Goal: Find specific page/section: Find specific page/section

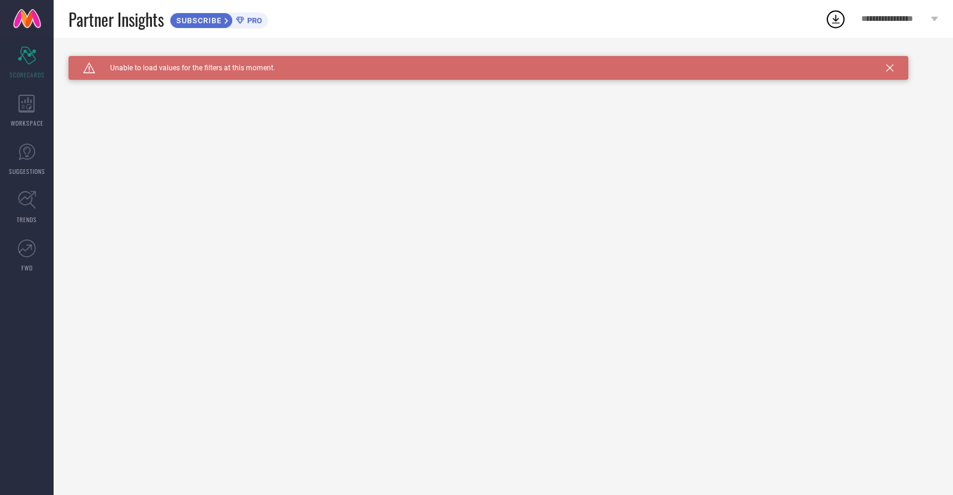
click at [892, 67] on icon at bounding box center [889, 67] width 7 height 7
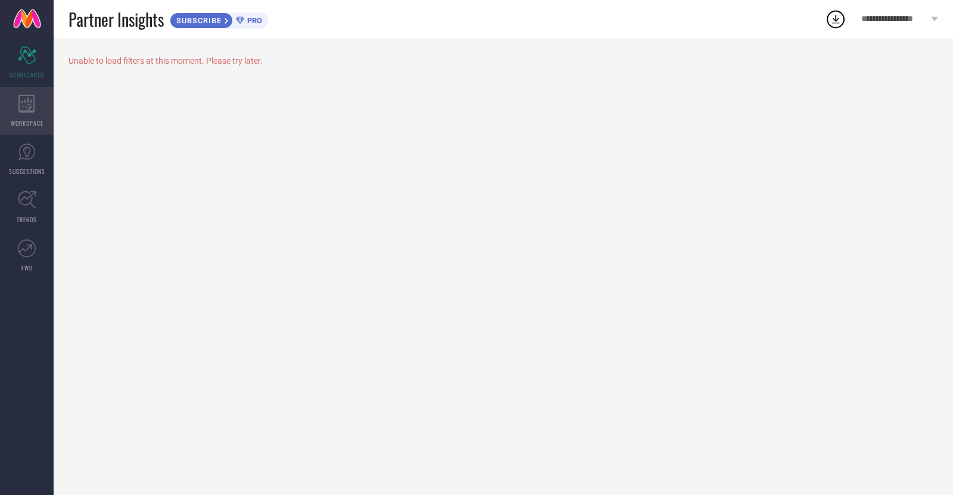
click at [21, 106] on icon at bounding box center [26, 104] width 16 height 18
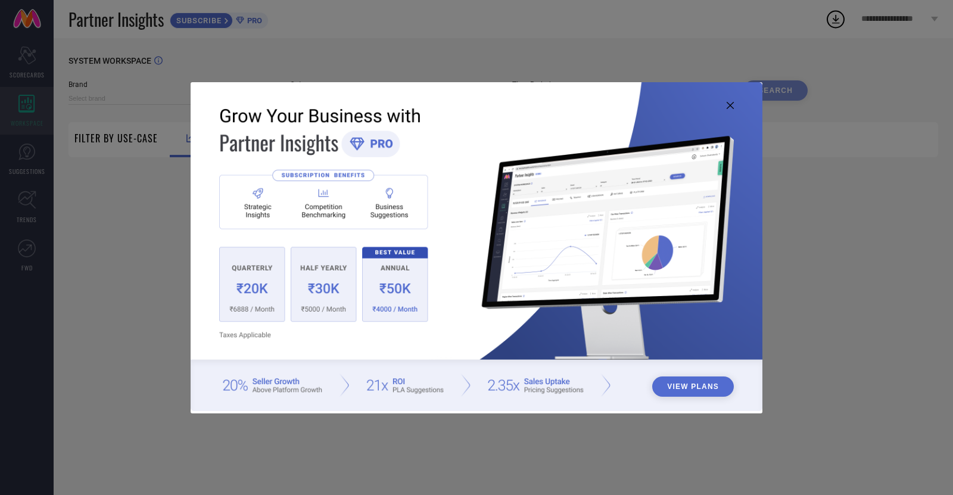
type input "1 STOP FASHION"
type input "All"
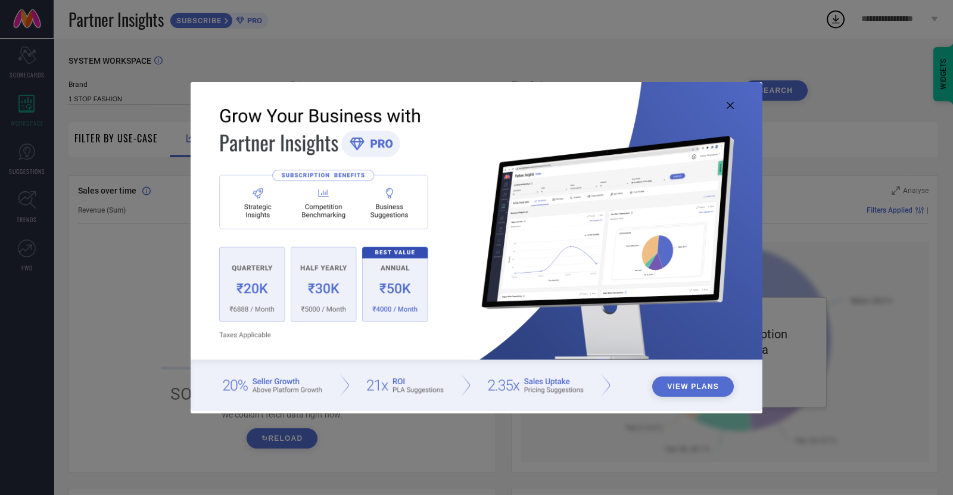
click at [729, 103] on icon at bounding box center [730, 105] width 7 height 7
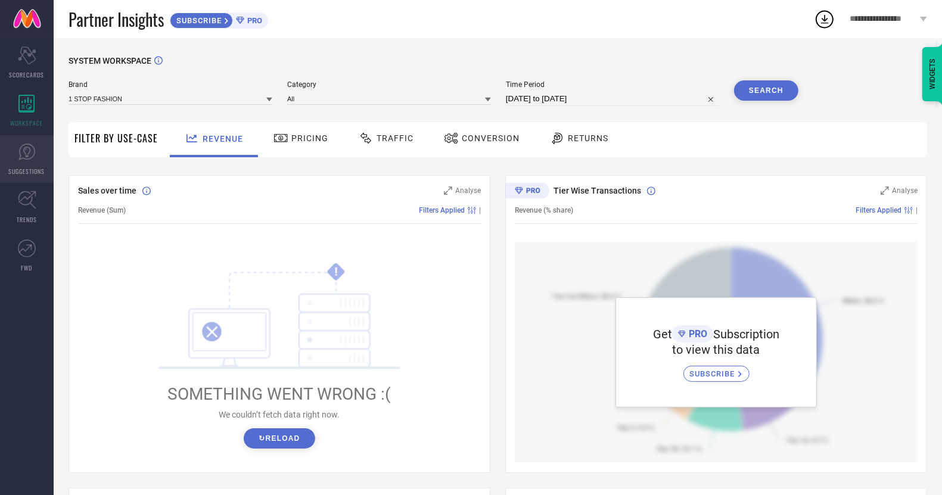
click at [24, 155] on icon at bounding box center [27, 152] width 18 height 18
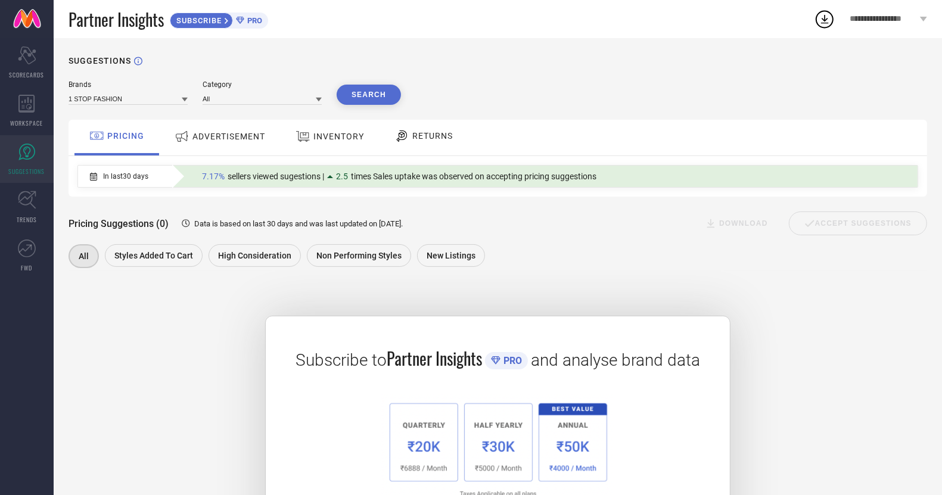
click at [24, 155] on icon at bounding box center [27, 152] width 18 height 18
click at [25, 192] on icon at bounding box center [27, 200] width 18 height 18
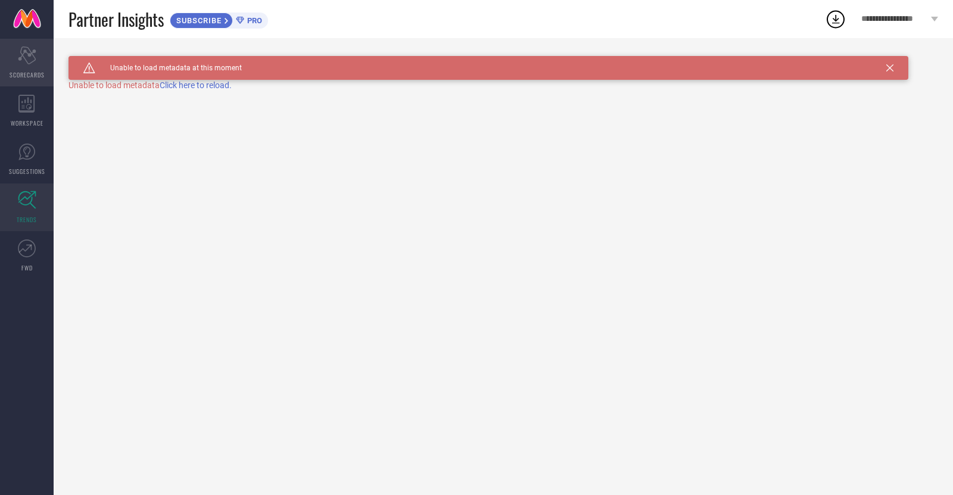
click at [26, 68] on div "Scorecard SCORECARDS" at bounding box center [27, 63] width 54 height 48
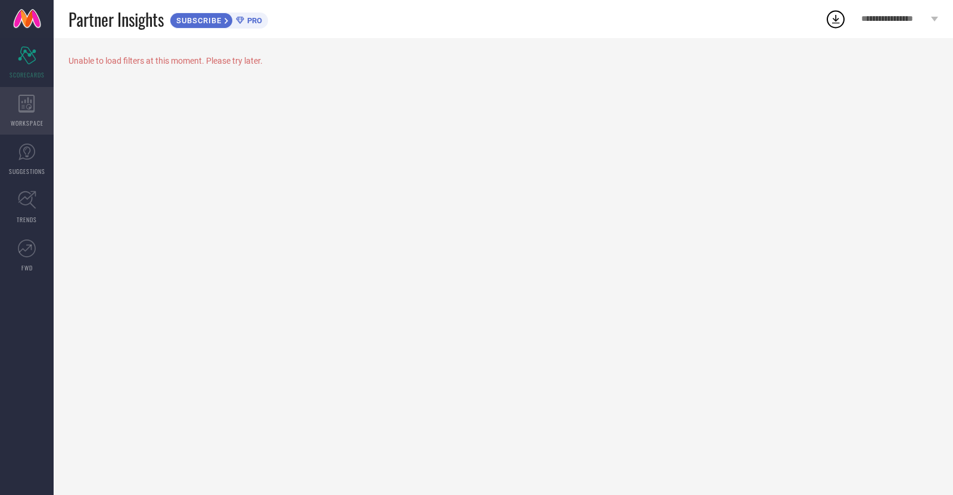
click at [24, 103] on icon at bounding box center [26, 104] width 17 height 18
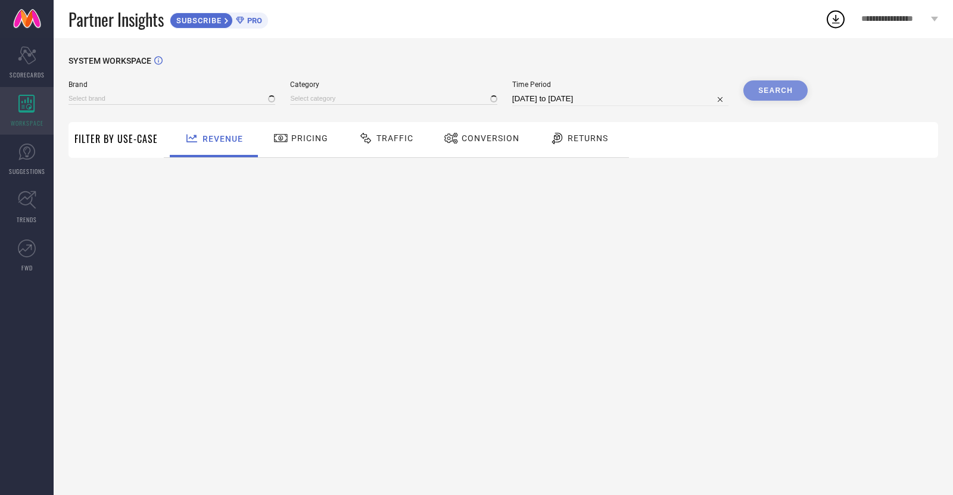
type input "1 STOP FASHION"
type input "All"
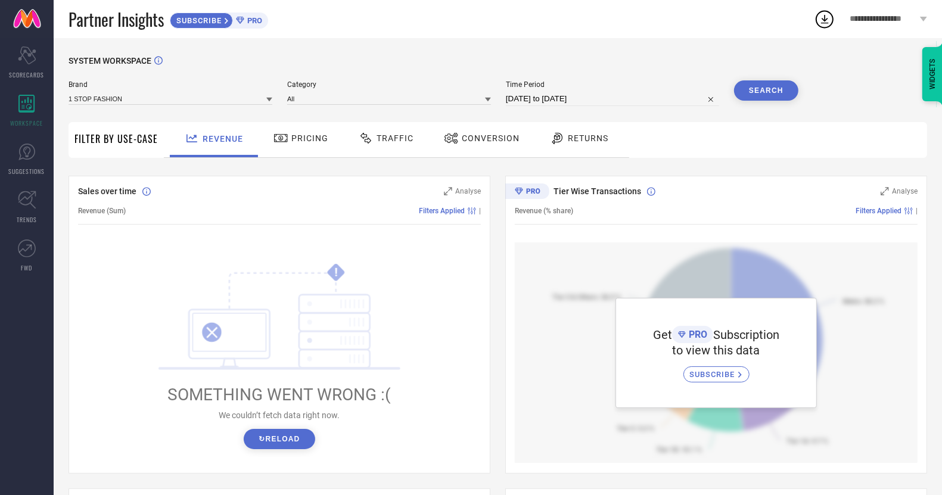
click at [304, 140] on span "Pricing" at bounding box center [309, 138] width 37 height 10
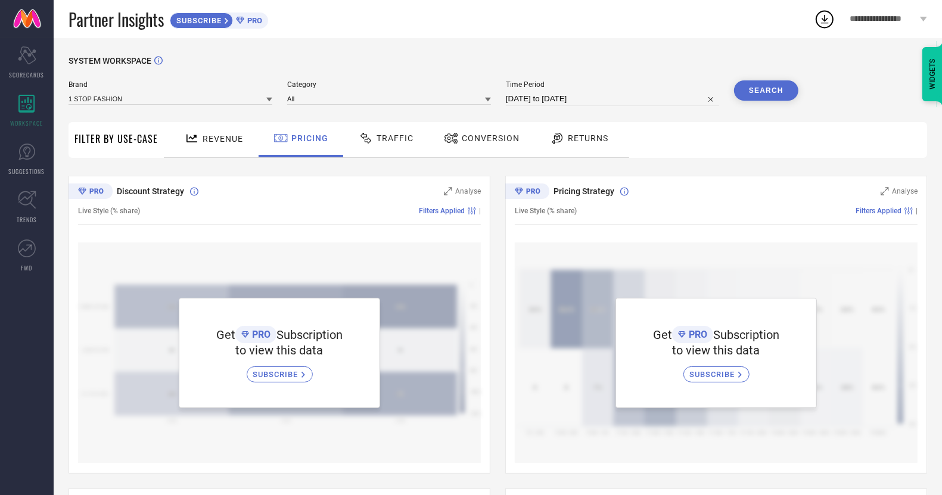
click at [379, 134] on span "Traffic" at bounding box center [394, 138] width 37 height 10
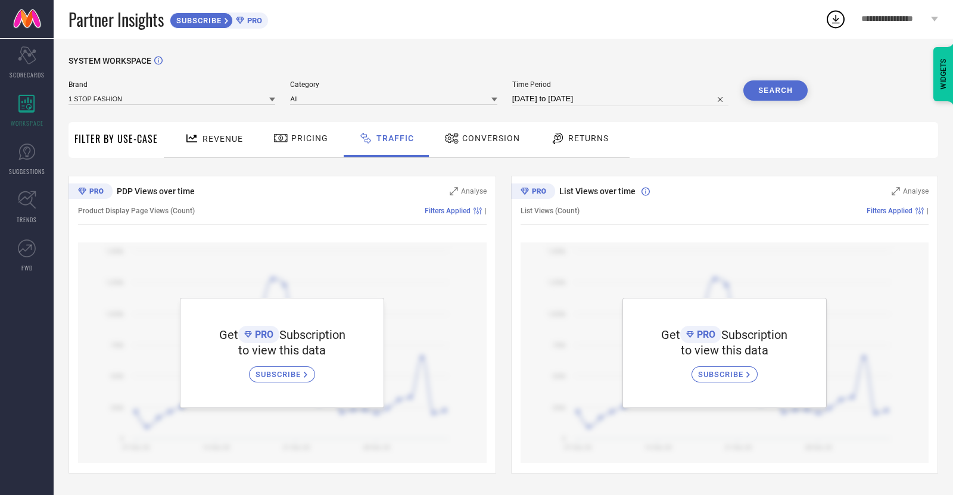
click at [490, 139] on span "Conversion" at bounding box center [491, 138] width 58 height 10
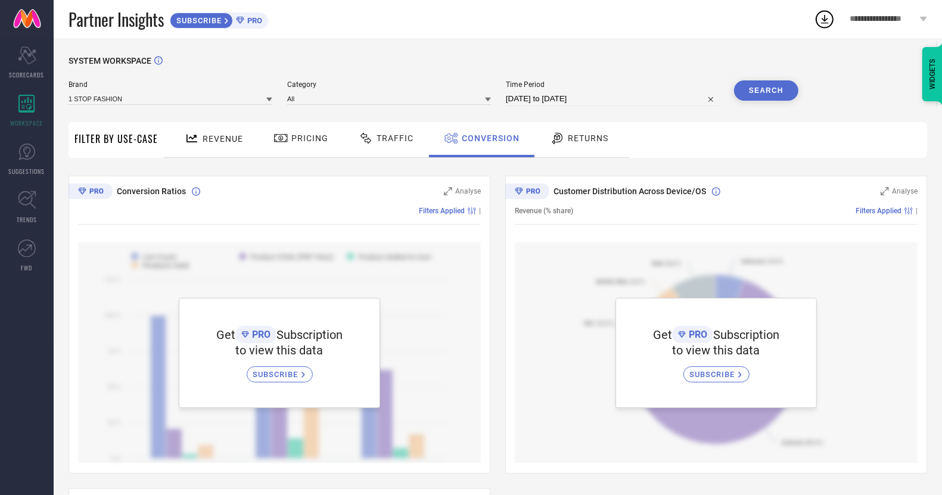
click at [574, 133] on div "Returns" at bounding box center [579, 138] width 64 height 20
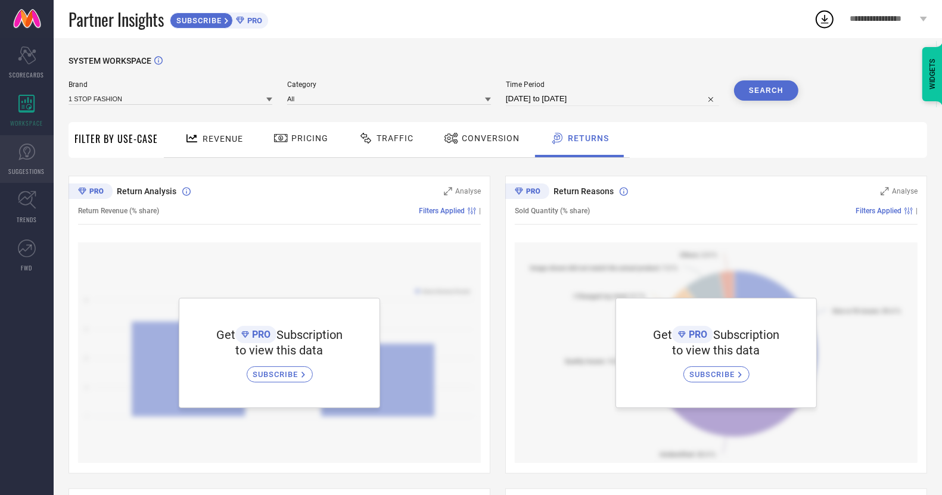
click at [18, 159] on icon at bounding box center [27, 152] width 18 height 18
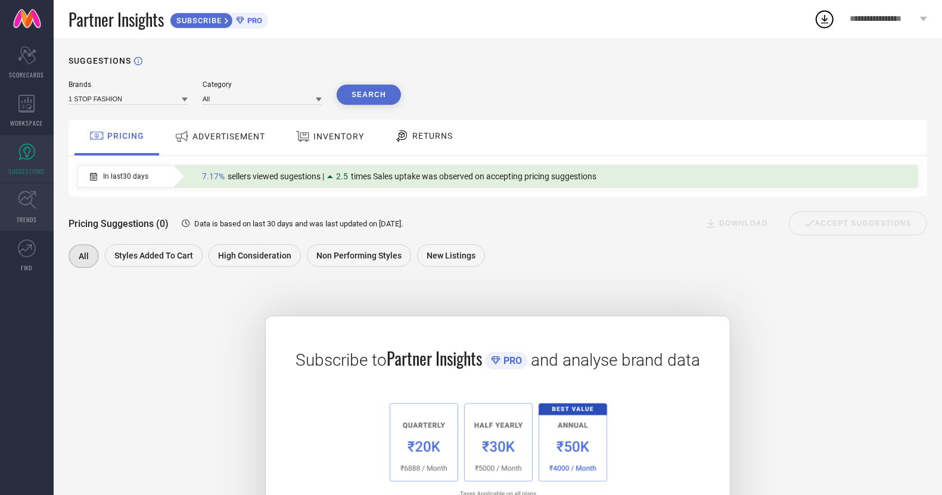
click at [23, 220] on span "TRENDS" at bounding box center [27, 219] width 20 height 9
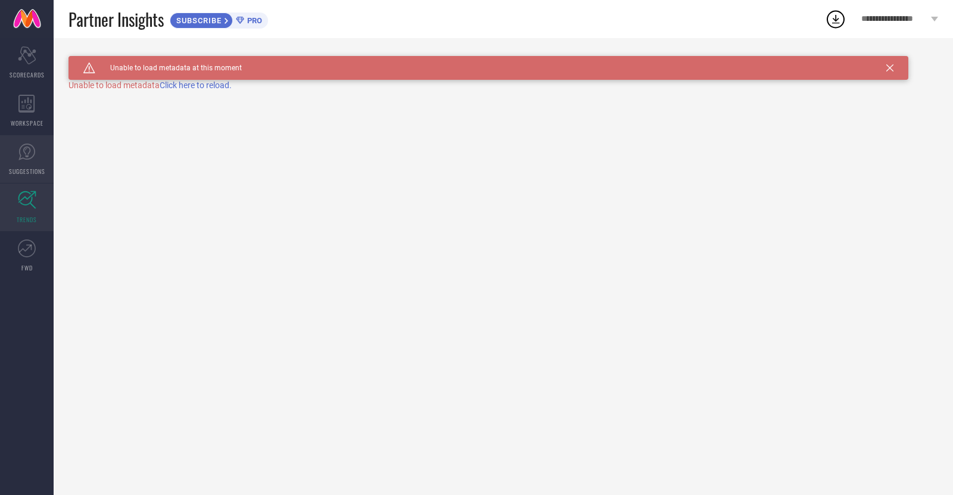
click at [26, 146] on icon at bounding box center [27, 152] width 18 height 18
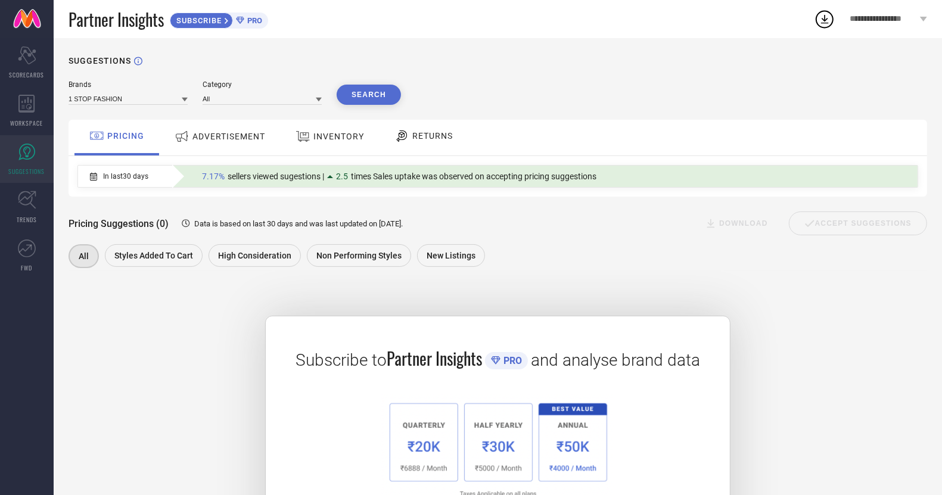
click at [222, 138] on span "ADVERTISEMENT" at bounding box center [228, 137] width 73 height 10
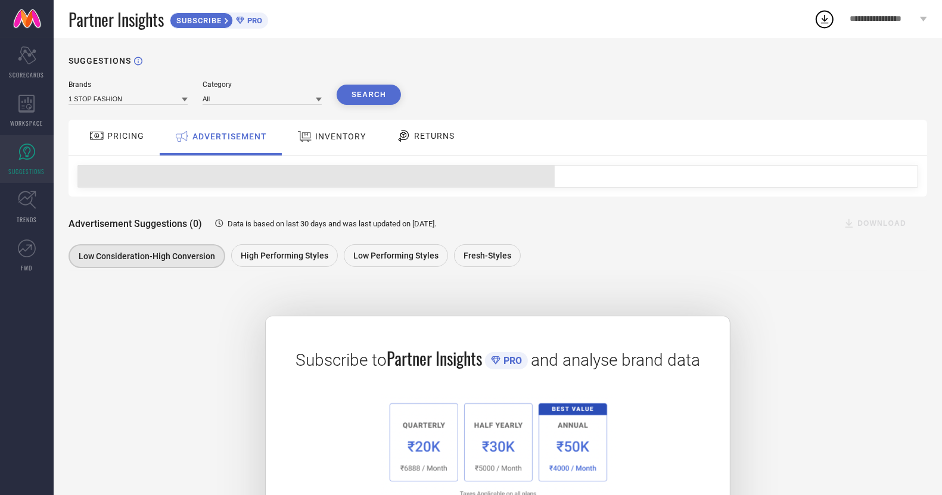
click at [344, 138] on span "INVENTORY" at bounding box center [340, 137] width 51 height 10
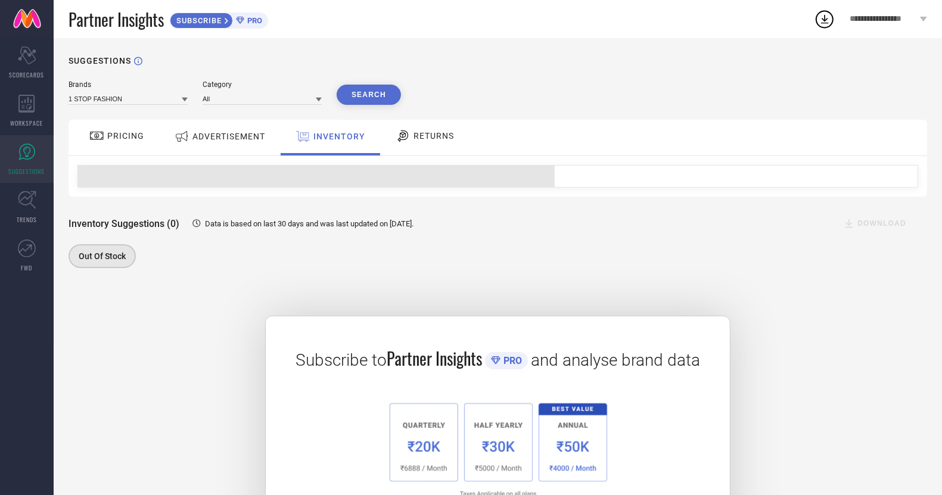
click at [122, 134] on span "PRICING" at bounding box center [125, 136] width 37 height 10
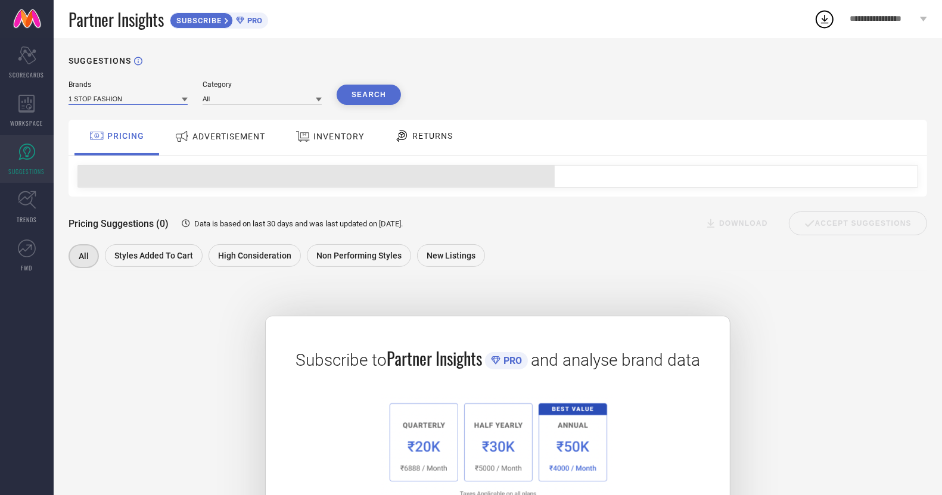
click at [135, 99] on input at bounding box center [128, 98] width 119 height 13
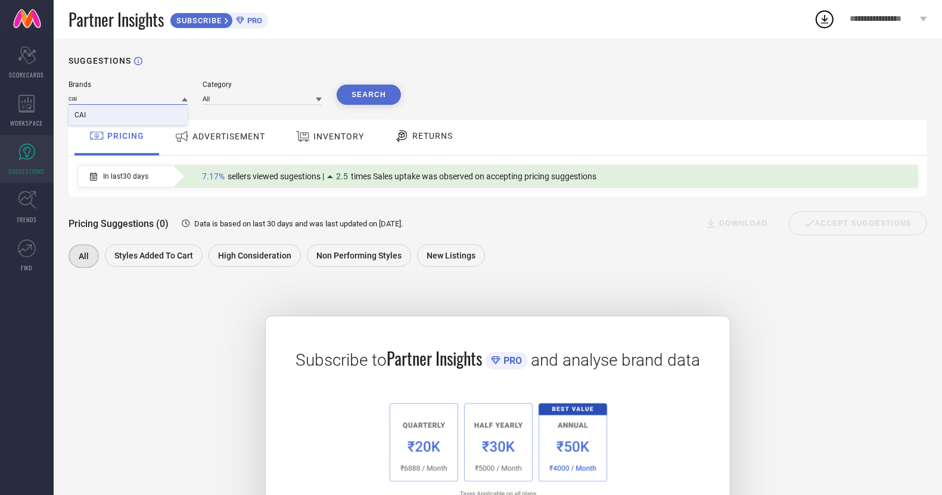
type input "cai"
click at [117, 116] on div "CAI" at bounding box center [128, 115] width 119 height 20
click at [362, 97] on button "Search" at bounding box center [369, 95] width 64 height 20
click at [283, 99] on input at bounding box center [262, 98] width 119 height 13
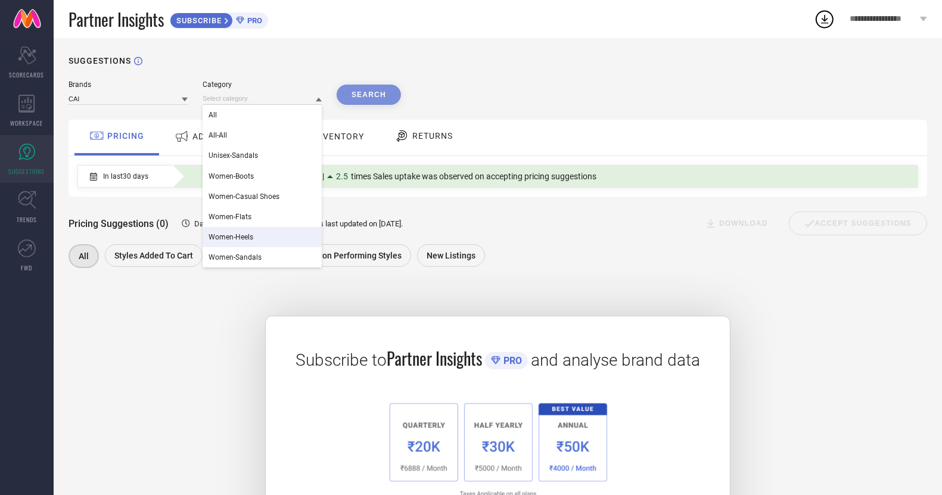
click at [250, 237] on span "Women-Heels" at bounding box center [230, 237] width 45 height 8
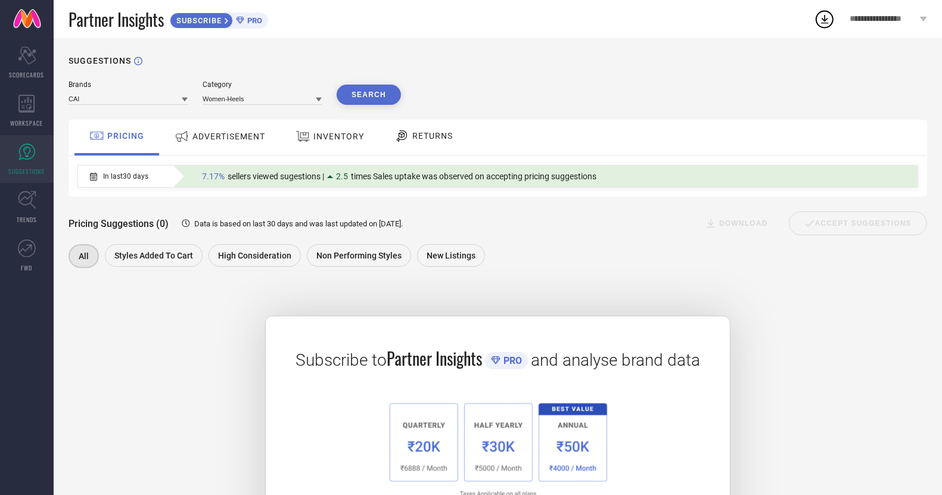
click at [372, 91] on button "Search" at bounding box center [369, 95] width 64 height 20
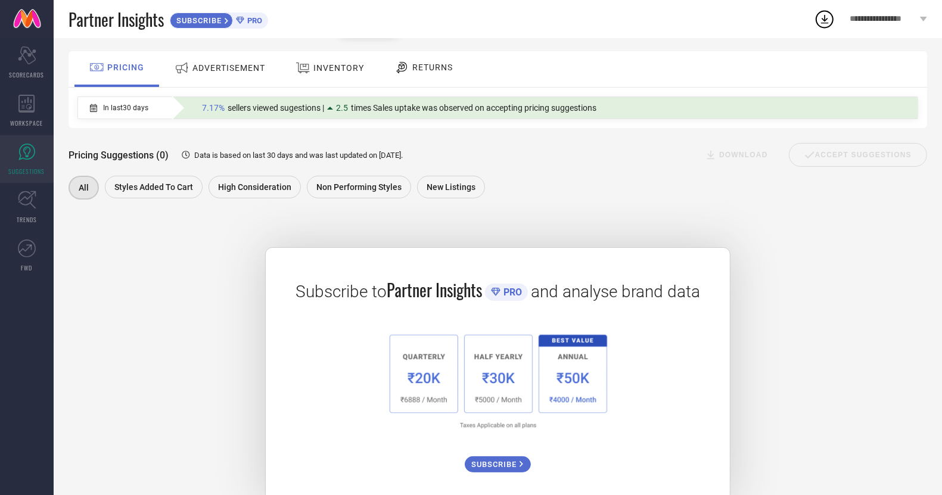
scroll to position [96, 0]
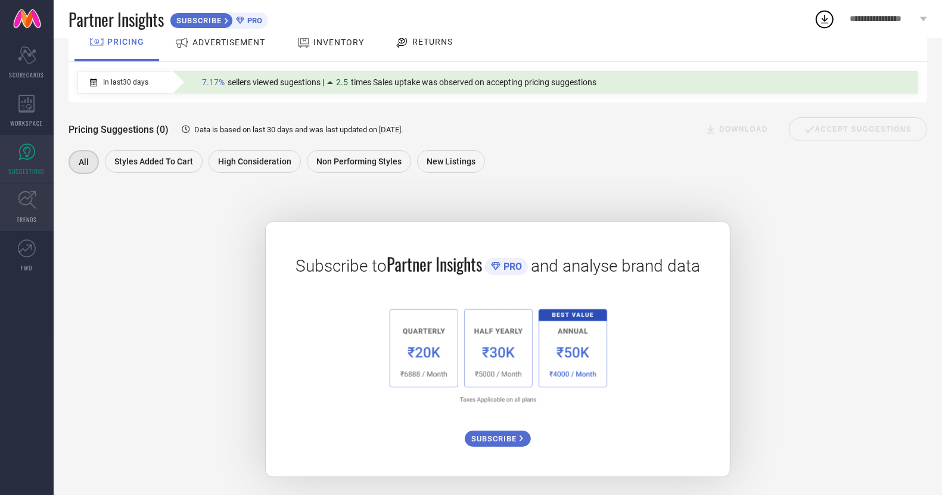
click at [30, 212] on link "TRENDS" at bounding box center [27, 207] width 54 height 48
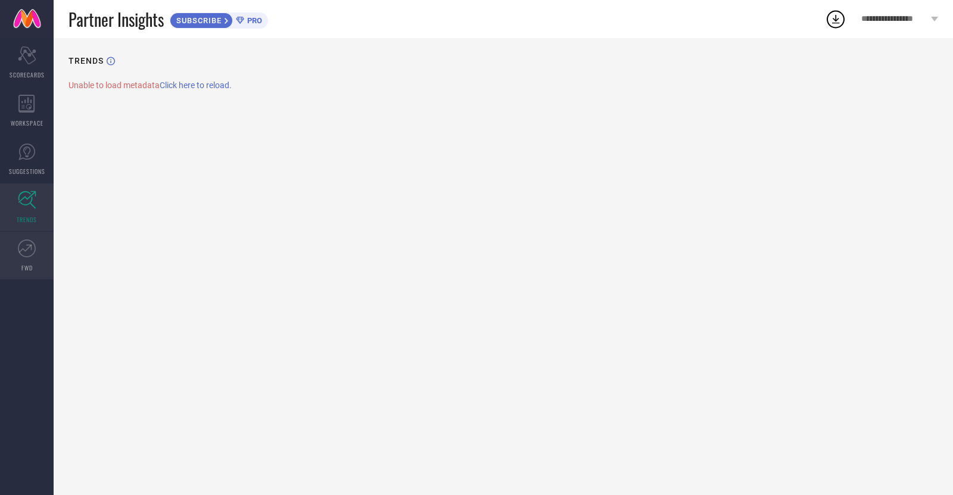
click at [27, 254] on icon at bounding box center [27, 248] width 18 height 18
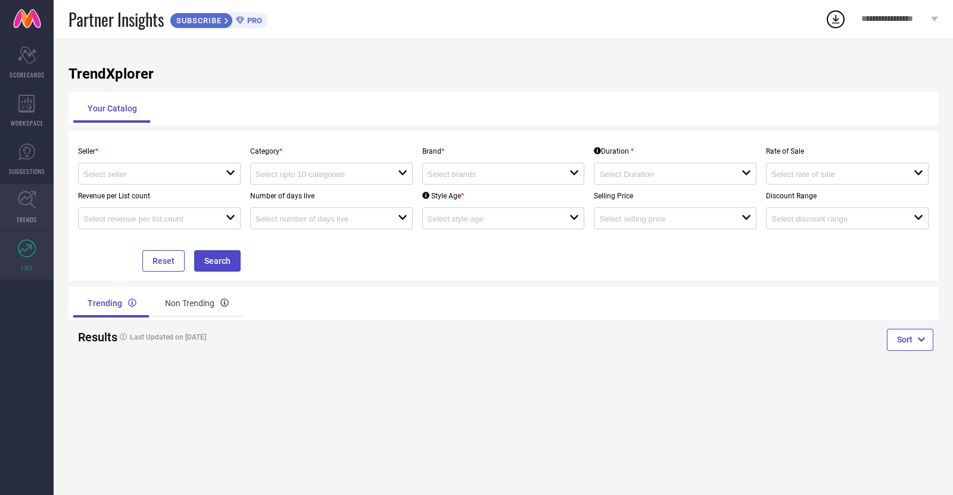
click at [15, 208] on link "TRENDS" at bounding box center [27, 207] width 54 height 48
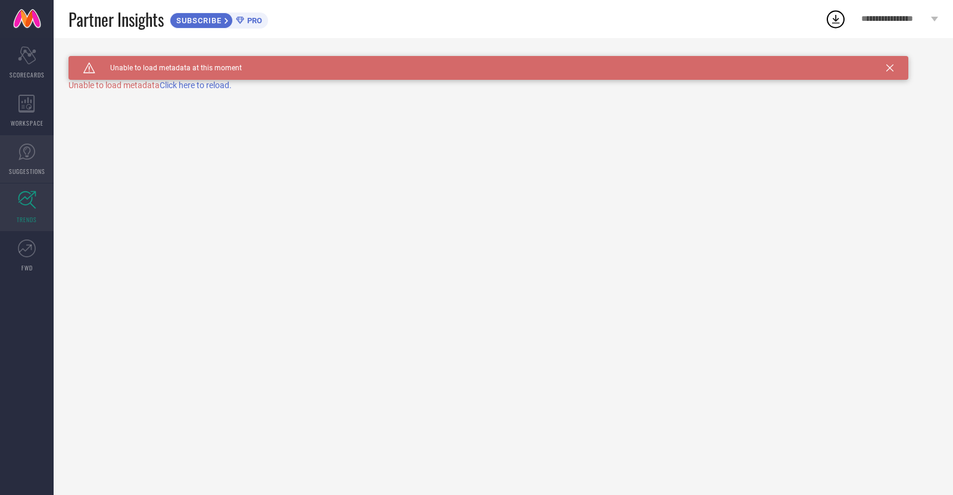
click at [18, 166] on link "SUGGESTIONS" at bounding box center [27, 159] width 54 height 48
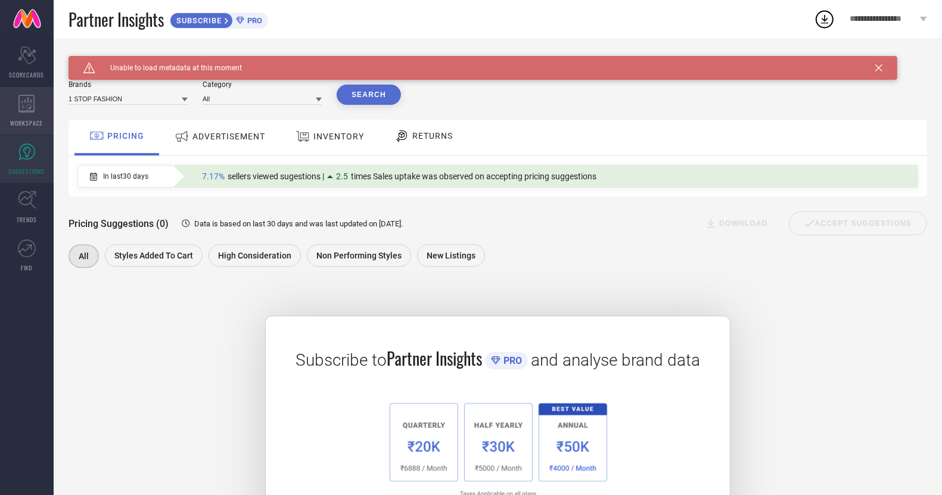
click at [33, 112] on div "WORKSPACE" at bounding box center [27, 111] width 54 height 48
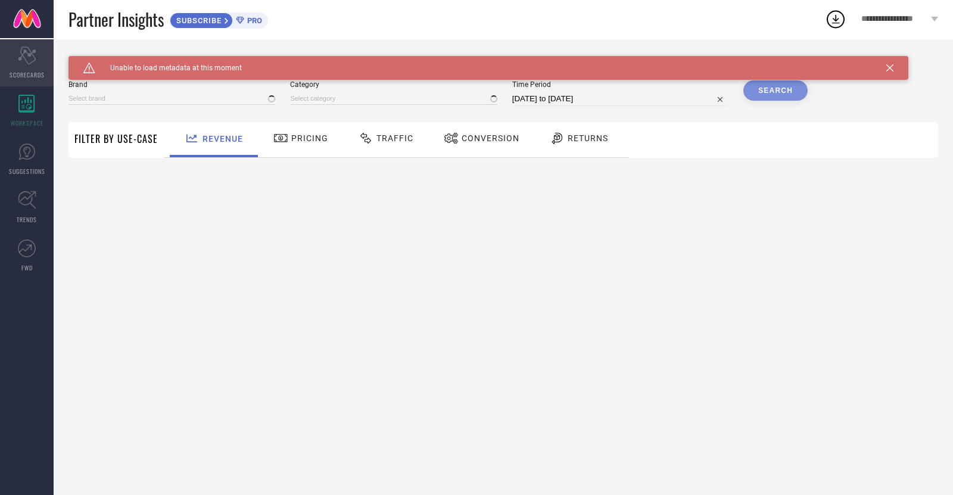
type input "1 STOP FASHION"
type input "All"
click at [16, 67] on div "Scorecard SCORECARDS" at bounding box center [27, 63] width 54 height 48
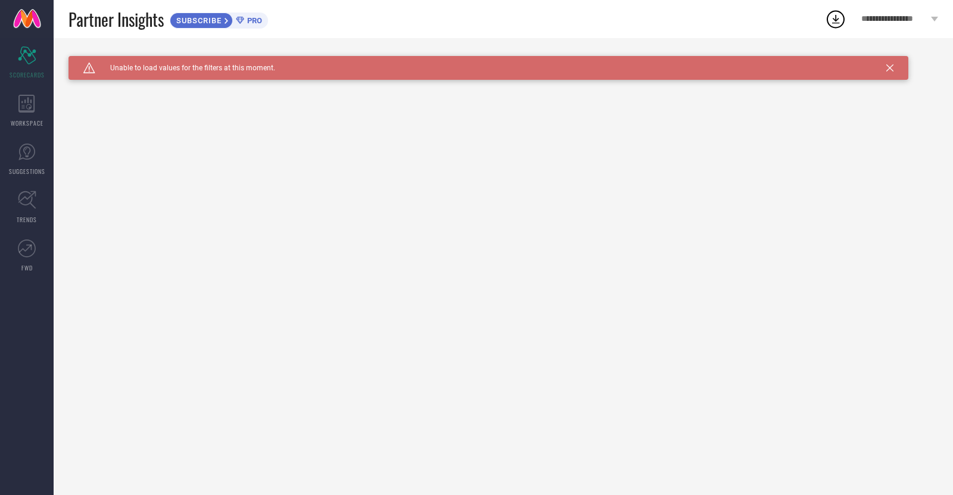
click at [23, 21] on link at bounding box center [27, 19] width 54 height 38
